Goal: Download file/media

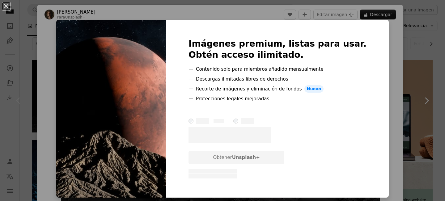
scroll to position [389, 0]
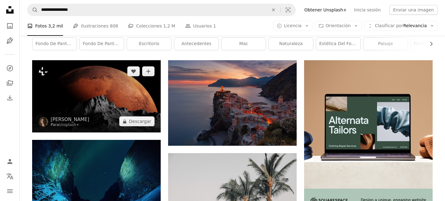
click at [108, 82] on img at bounding box center [96, 96] width 128 height 72
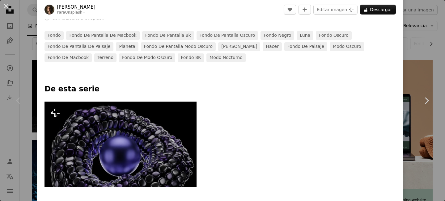
scroll to position [233, 0]
